Goal: Check status: Check status

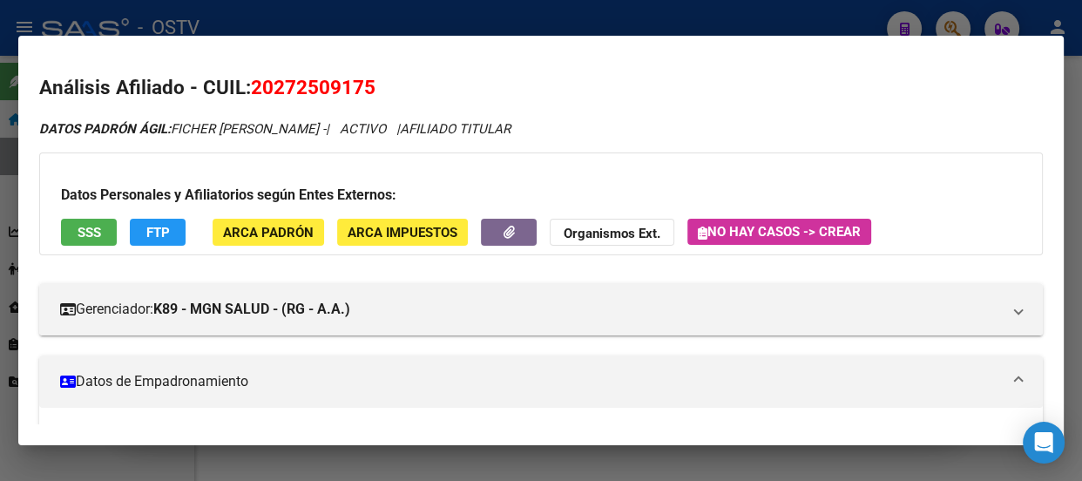
scroll to position [444, 0]
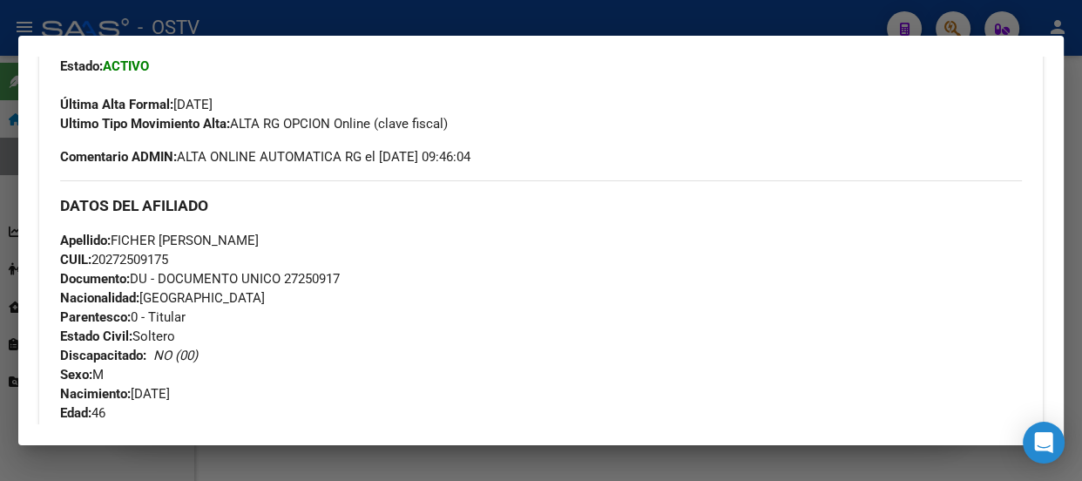
click at [256, 12] on div at bounding box center [541, 240] width 1082 height 481
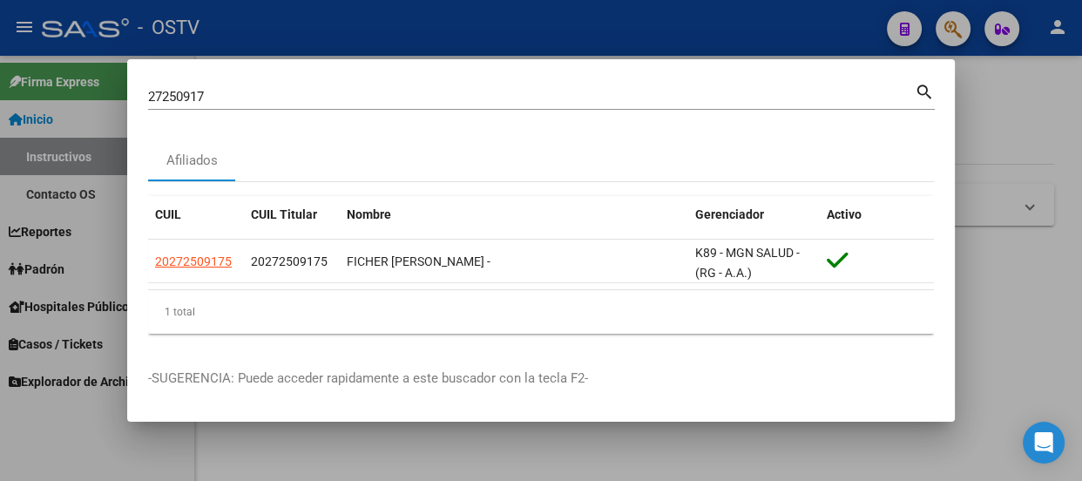
click at [253, 104] on div "27250917 Buscar (apellido, dni, cuil, nro traspaso, cuit, obra social)" at bounding box center [531, 97] width 767 height 26
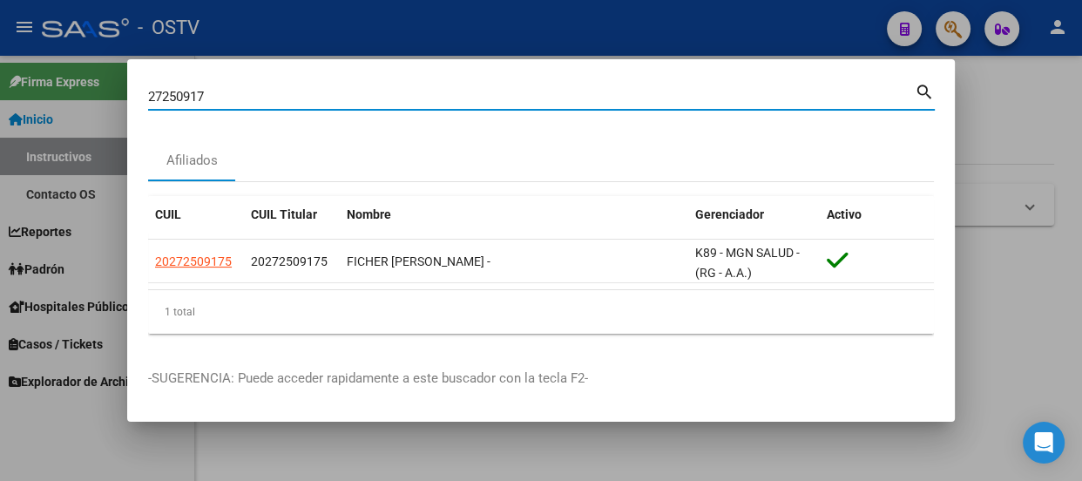
click at [253, 102] on div "27250917 Buscar (apellido, dni, cuil, nro traspaso, cuit, obra social)" at bounding box center [531, 97] width 767 height 26
click at [253, 98] on input "27250917" at bounding box center [531, 97] width 767 height 16
paste input "3205917159"
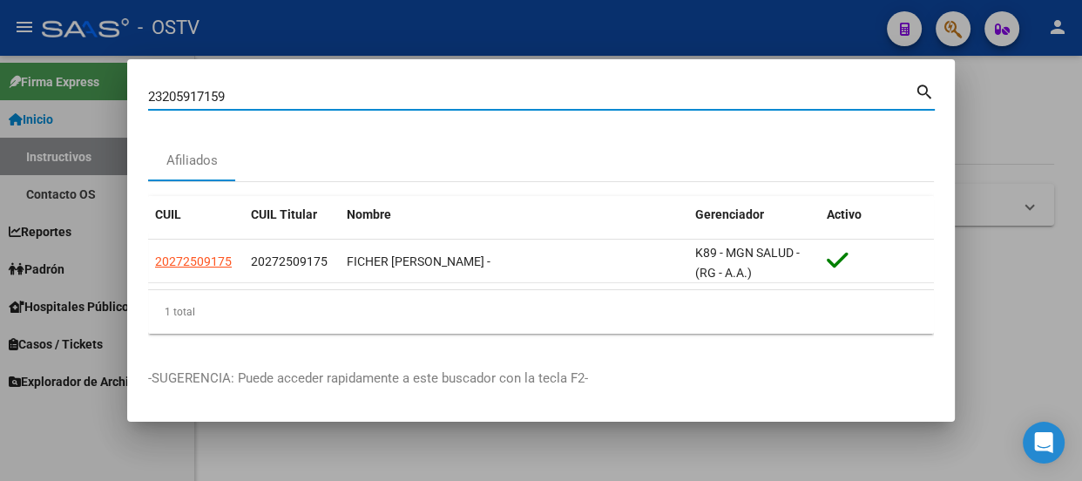
type input "23205917159"
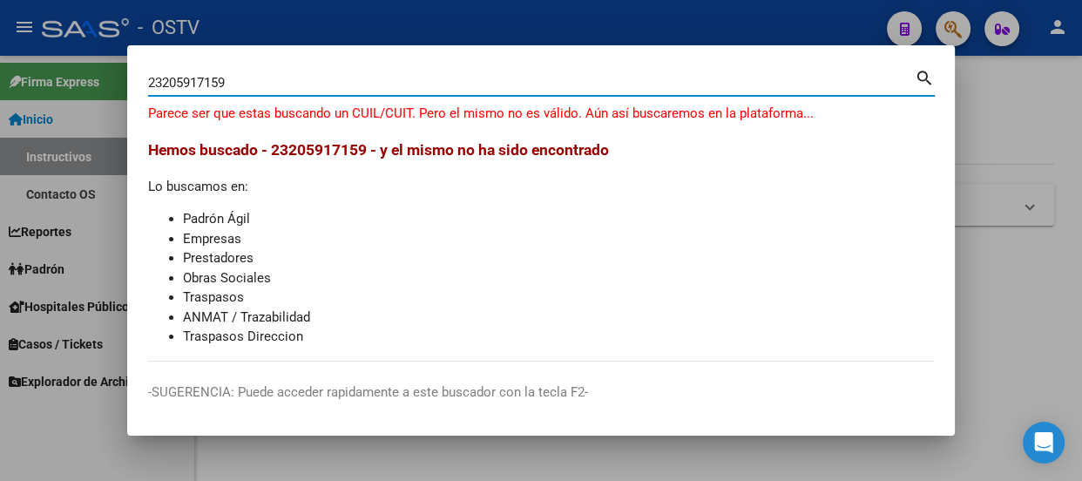
drag, startPoint x: 235, startPoint y: 86, endPoint x: 9, endPoint y: 79, distance: 226.6
click at [14, 84] on div "23205917159 Buscar (apellido, dni, [PERSON_NAME], [PERSON_NAME], cuit, obra soc…" at bounding box center [541, 240] width 1082 height 481
type input "20491715"
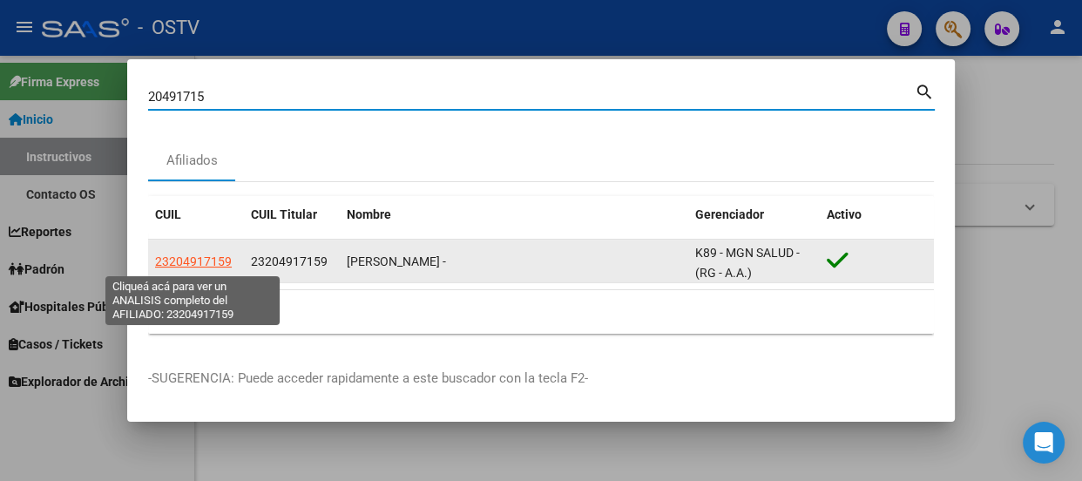
click at [220, 266] on span "23204917159" at bounding box center [193, 261] width 77 height 14
type textarea "23204917159"
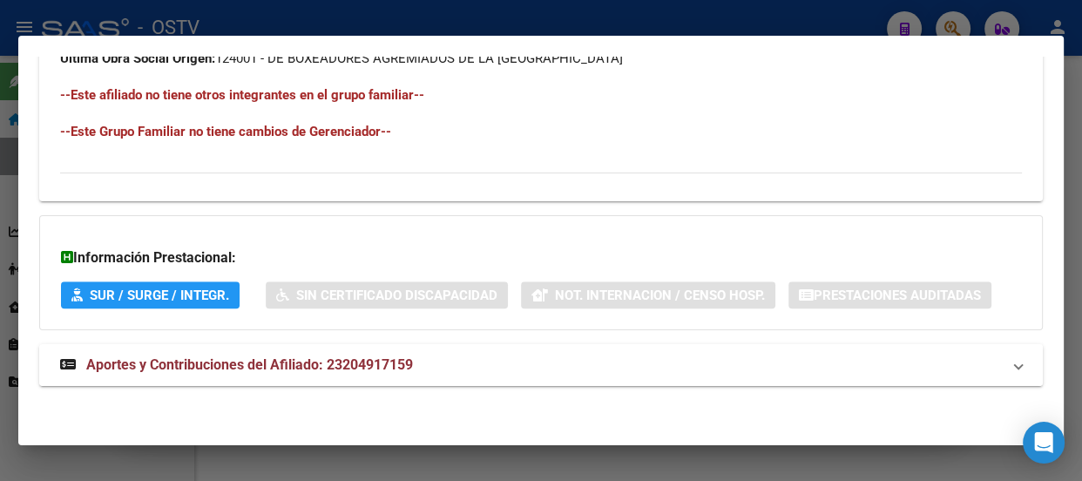
click at [368, 370] on span "Aportes y Contribuciones del Afiliado: 23204917159" at bounding box center [249, 364] width 327 height 17
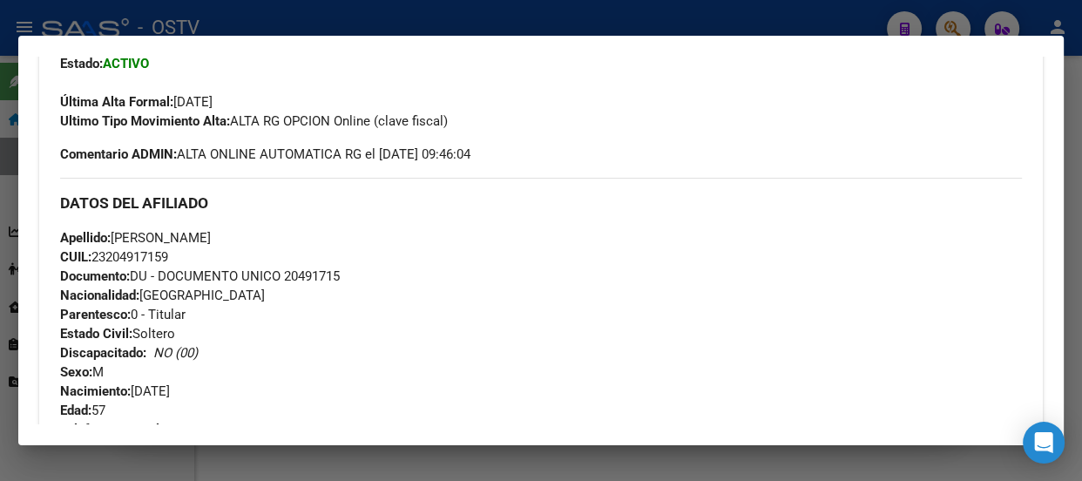
scroll to position [475, 0]
